Goal: Task Accomplishment & Management: Use online tool/utility

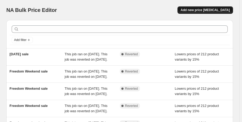
click at [210, 10] on span "Add new price [MEDICAL_DATA]" at bounding box center [204, 10] width 49 height 4
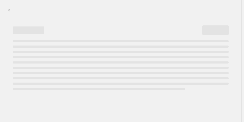
select select "percentage"
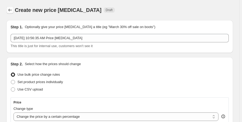
click at [10, 11] on icon "Price change jobs" at bounding box center [9, 9] width 5 height 5
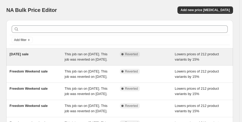
click at [187, 53] on span "Lowers prices of 212 product variants by 15%" at bounding box center [197, 56] width 44 height 9
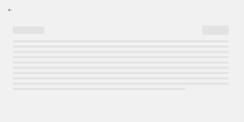
select select "percentage"
select select "pp"
select select "collection"
select select "not_equal"
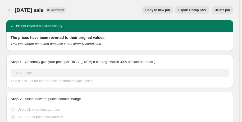
click at [156, 12] on button "Copy to new job" at bounding box center [157, 9] width 31 height 7
select select "percentage"
select select "pp"
select select "collection"
select select "not_equal"
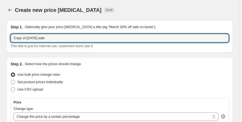
drag, startPoint x: 63, startPoint y: 38, endPoint x: -17, endPoint y: 32, distance: 80.7
click at [0, 32] on html "Home Settings Plans Skip to content Create new price [MEDICAL_DATA]. This page …" at bounding box center [121, 61] width 242 height 122
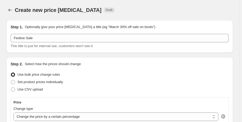
click at [168, 72] on div "Use bulk price change rules" at bounding box center [120, 74] width 218 height 7
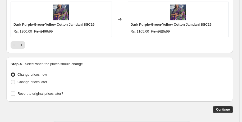
scroll to position [683, 0]
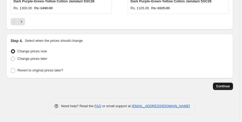
click at [225, 87] on span "Continue" at bounding box center [223, 86] width 14 height 4
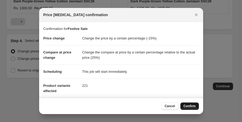
click at [185, 107] on span "Confirm" at bounding box center [189, 106] width 12 height 4
type input "Festive Sale"
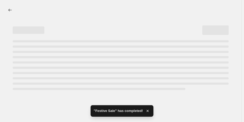
select select "percentage"
select select "pp"
select select "collection"
select select "not_equal"
